Goal: Find specific page/section: Find specific page/section

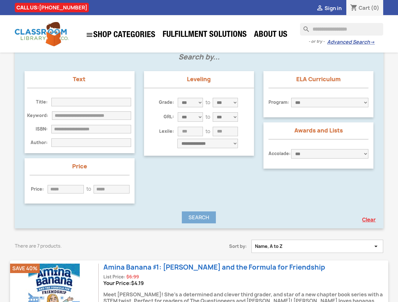
scroll to position [326, 0]
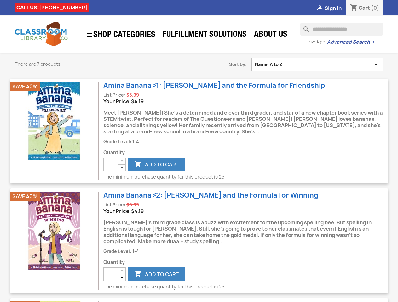
click at [199, 0] on div " Sign in shopping_cart Cart (0)" at bounding box center [278, 7] width 221 height 15
click at [120, 35] on link " SHOP CATEGORIES" at bounding box center [121, 35] width 76 height 14
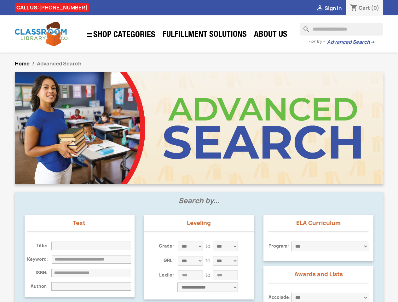
click at [157, 165] on img at bounding box center [199, 128] width 369 height 113
click at [122, 271] on input "text" at bounding box center [91, 273] width 80 height 9
click at [122, 278] on div "Text Title: Keyword: ISBN: Author:" at bounding box center [80, 256] width 110 height 82
click at [157, 275] on h6 "Lexile:" at bounding box center [166, 275] width 23 height 5
